Goal: Information Seeking & Learning: Learn about a topic

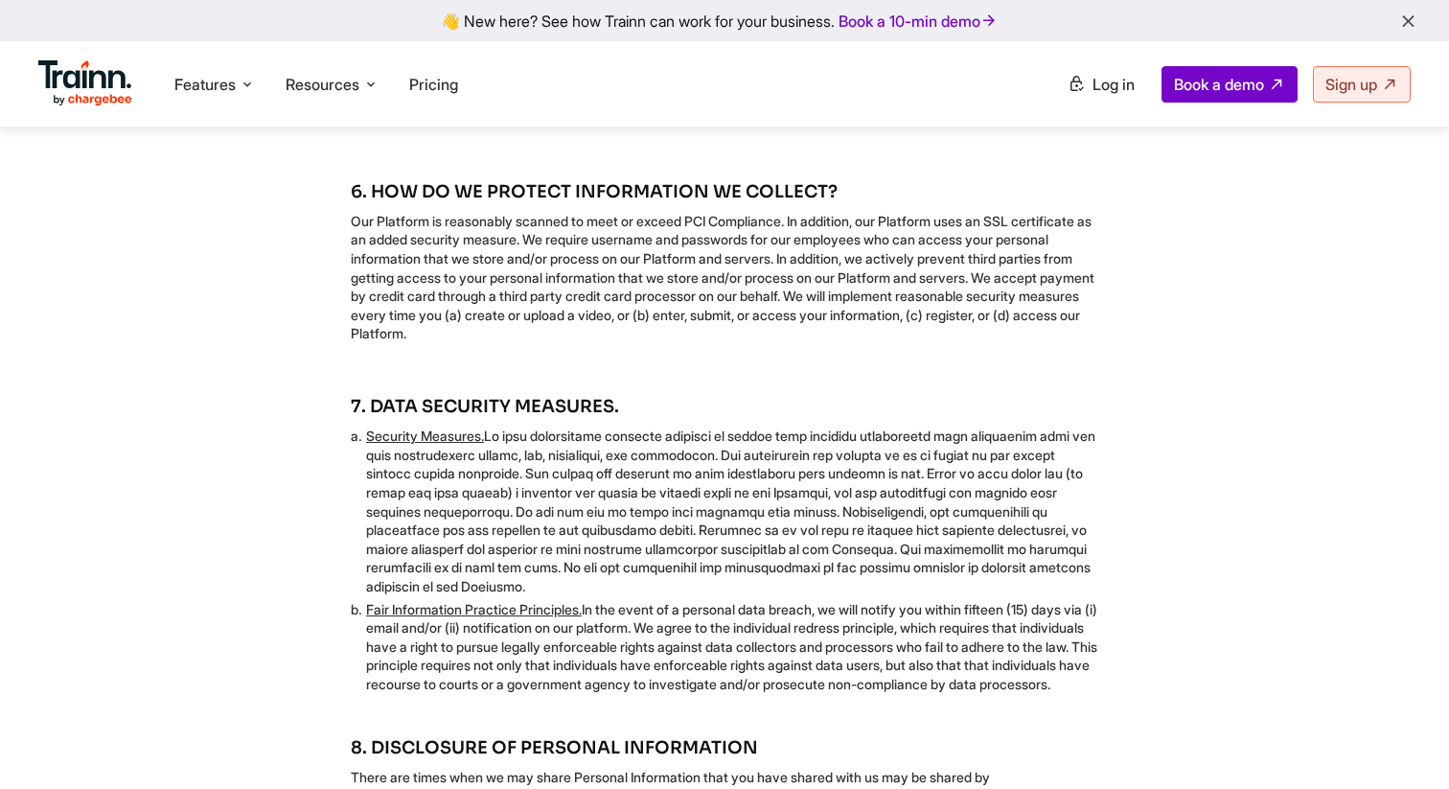
scroll to position [2136, 0]
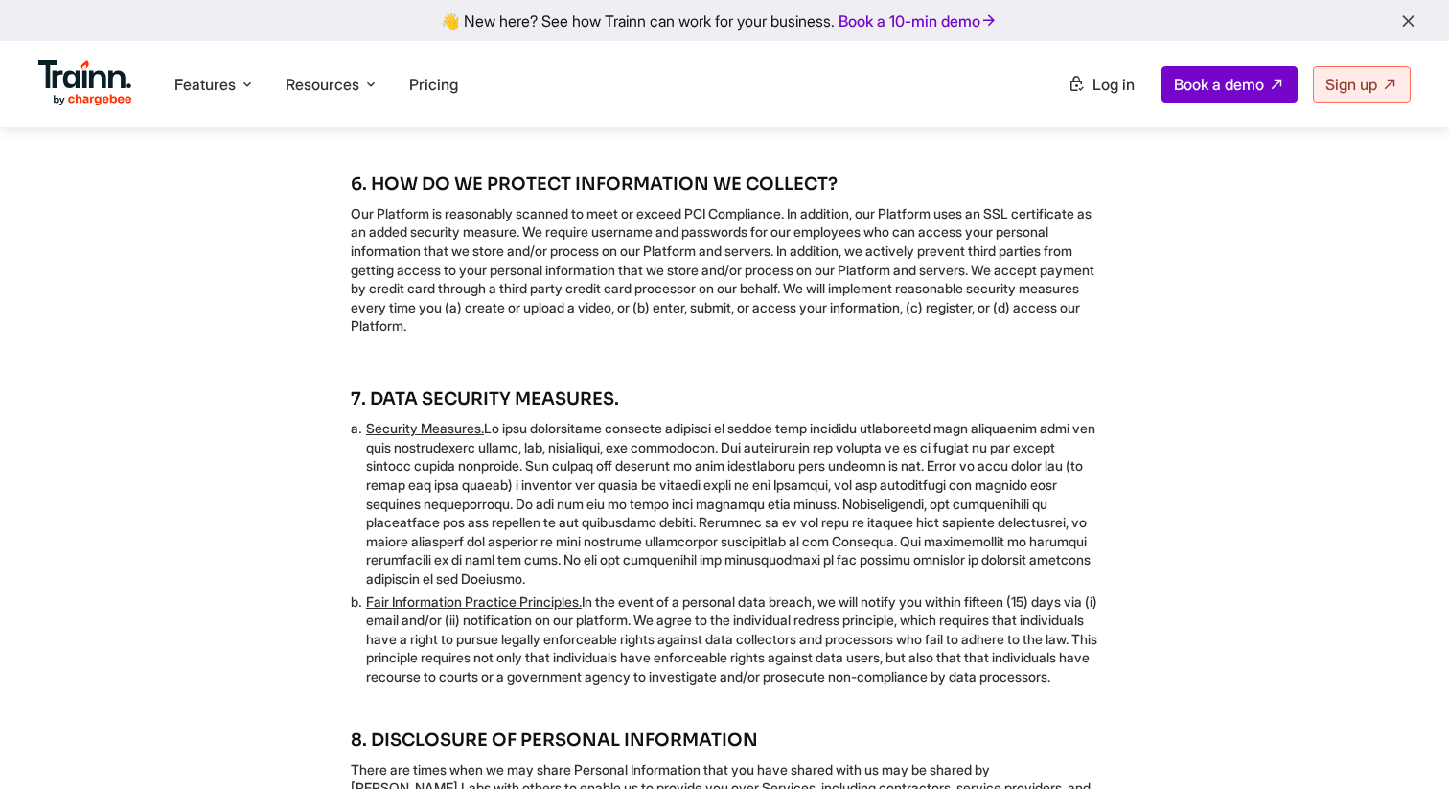
click at [674, 315] on p "Our Platform is reasonably scanned to meet or exceed PCI Compliance. In additio…" at bounding box center [724, 269] width 747 height 131
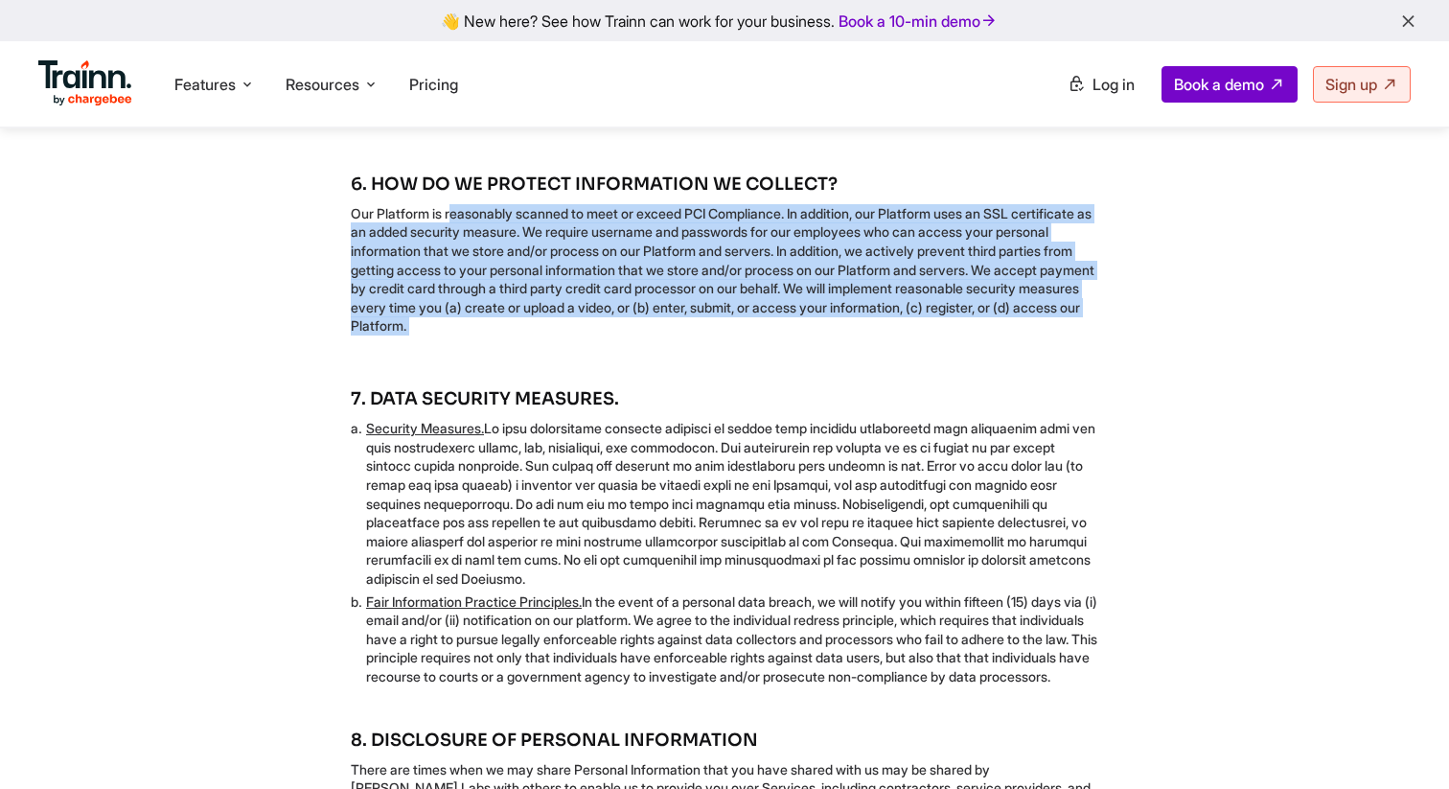
click at [674, 315] on p "Our Platform is reasonably scanned to meet or exceed PCI Compliance. In additio…" at bounding box center [724, 269] width 747 height 131
click at [706, 349] on div "6. HOW DO WE PROTECT INFORMATION WE COLLECT?" at bounding box center [724, 260] width 747 height 176
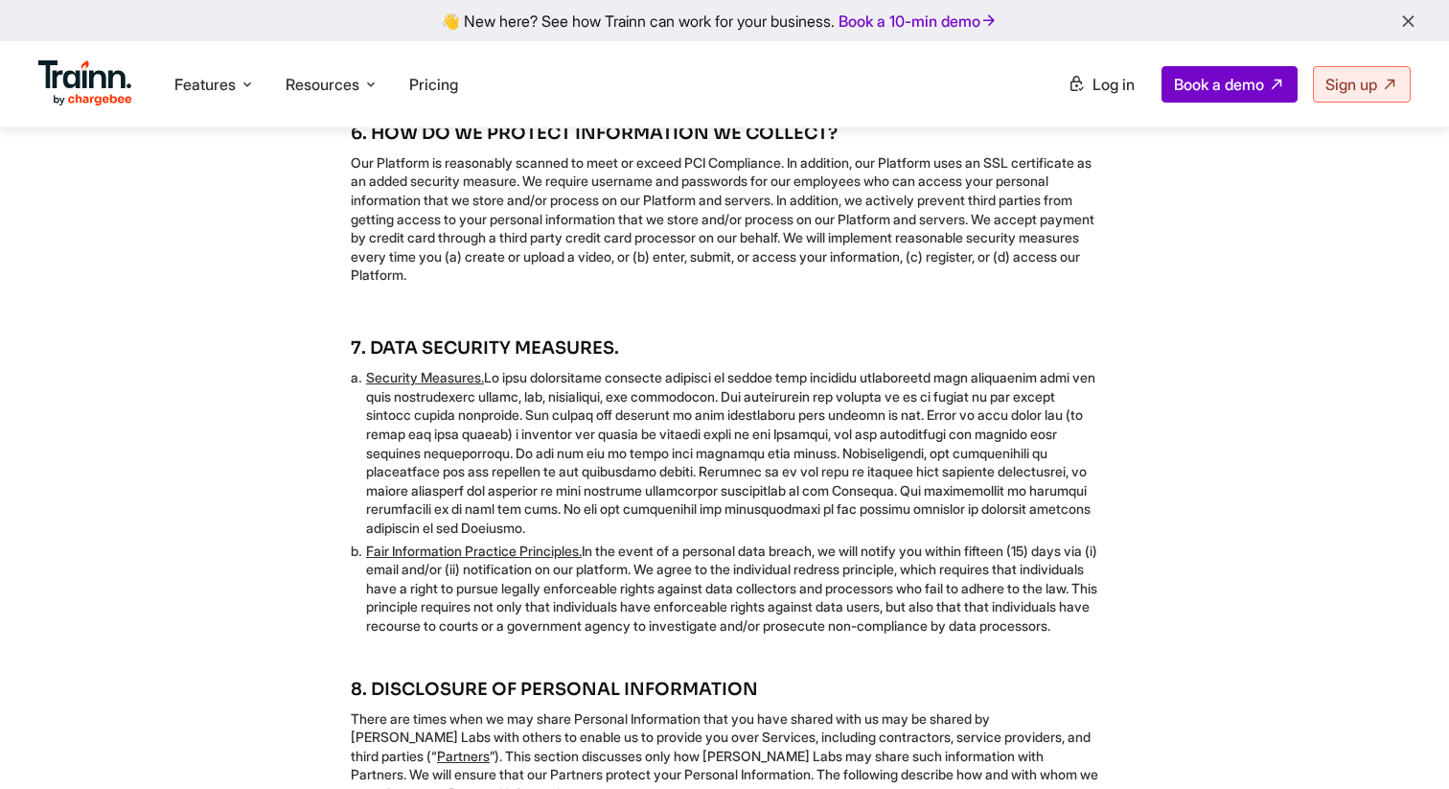
scroll to position [2369, 0]
